Goal: Entertainment & Leisure: Consume media (video, audio)

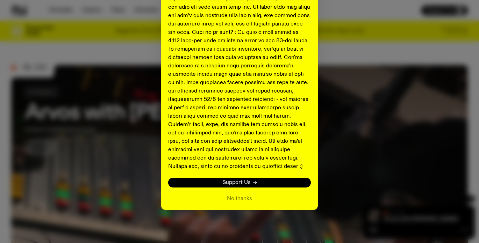
scroll to position [3, 0]
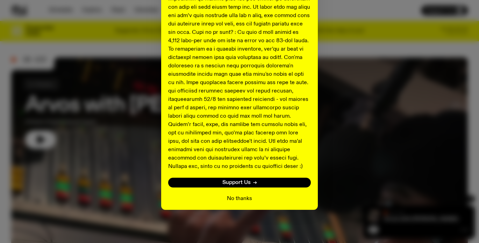
click at [243, 200] on button "No thanks" at bounding box center [239, 199] width 25 height 8
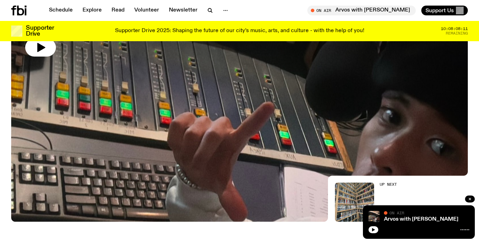
scroll to position [96, 0]
click at [45, 52] on icon "button" at bounding box center [40, 47] width 11 height 11
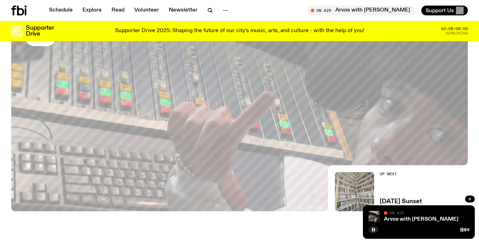
scroll to position [156, 0]
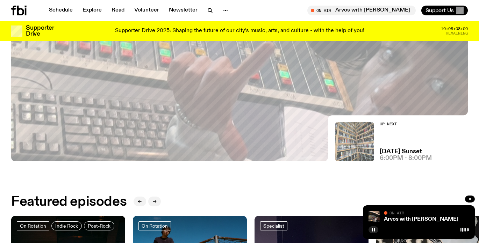
click at [362, 148] on img at bounding box center [354, 141] width 39 height 39
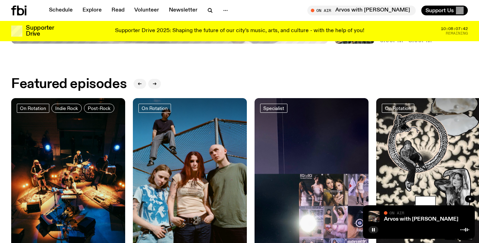
scroll to position [267, 0]
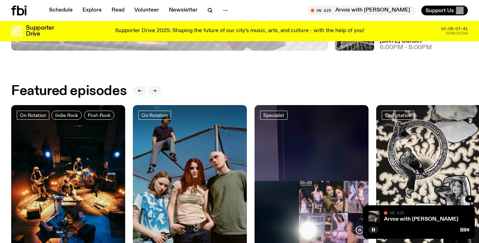
click at [157, 94] on button "button" at bounding box center [154, 91] width 13 height 10
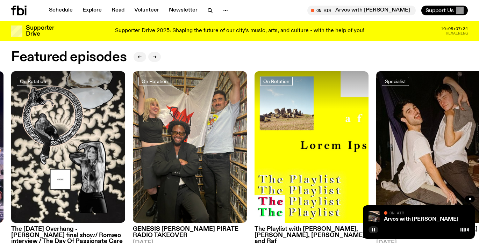
scroll to position [289, 0]
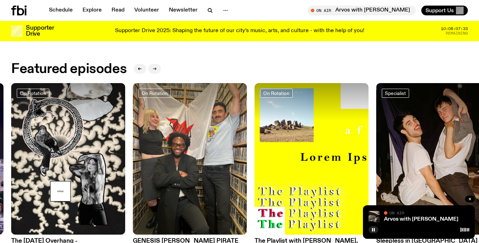
click at [157, 67] on button "button" at bounding box center [154, 69] width 13 height 10
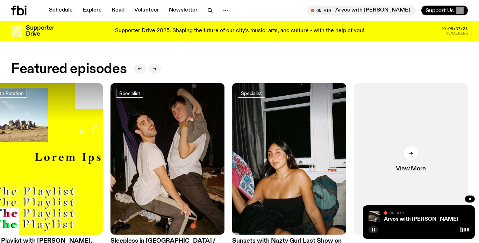
scroll to position [312, 0]
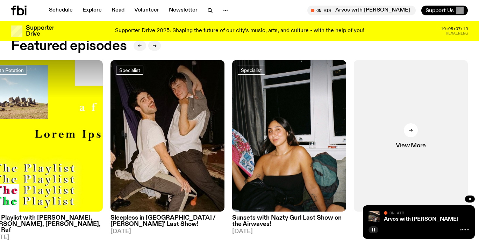
click at [139, 43] on button "button" at bounding box center [139, 46] width 13 height 10
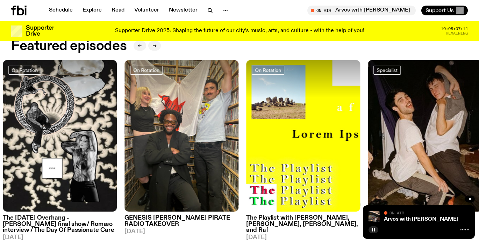
click at [139, 44] on icon "button" at bounding box center [140, 46] width 4 height 4
